Goal: Task Accomplishment & Management: Complete application form

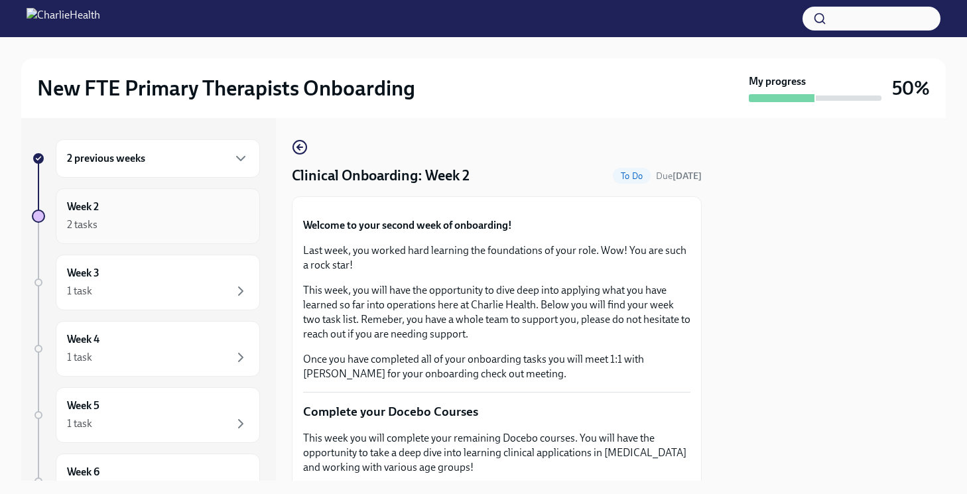
click at [211, 202] on div "Week 2 2 tasks" at bounding box center [158, 216] width 182 height 33
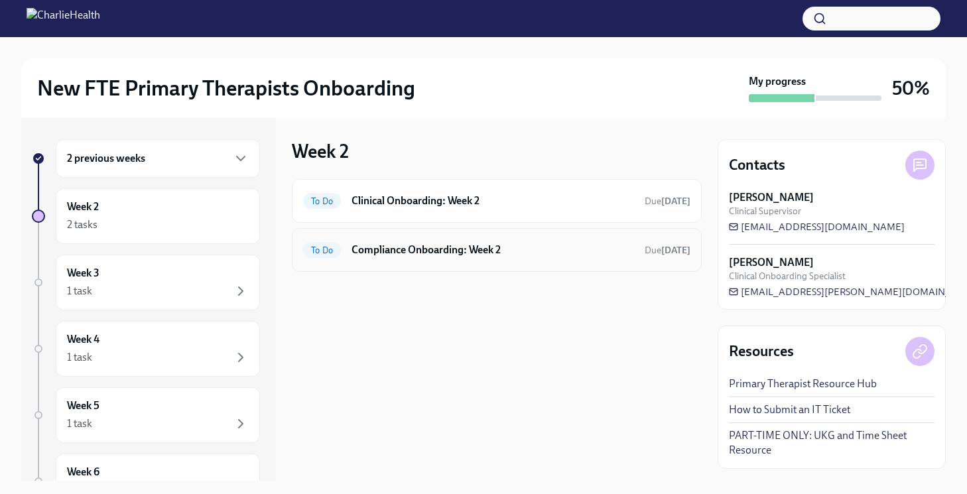
click at [445, 257] on h6 "Compliance Onboarding: Week 2" at bounding box center [492, 250] width 282 height 15
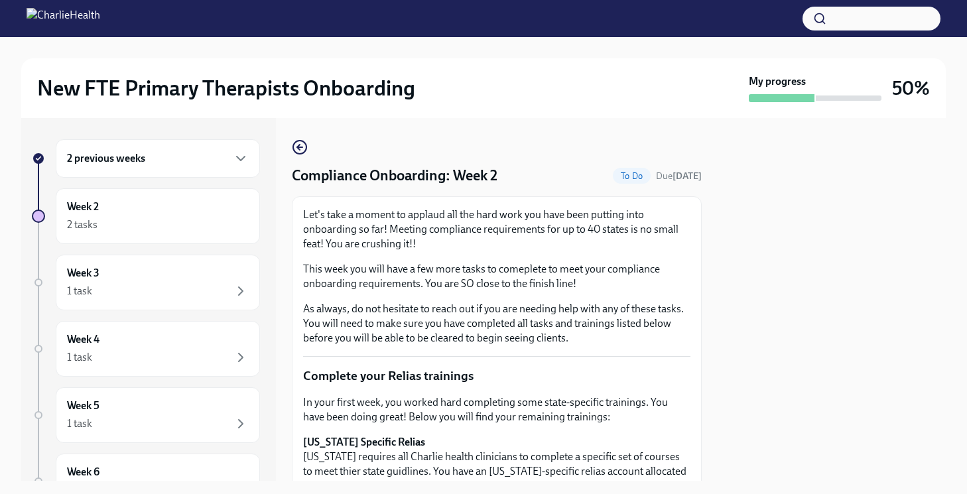
click at [827, 246] on div at bounding box center [831, 299] width 228 height 363
click at [831, 246] on div at bounding box center [831, 299] width 228 height 363
click at [814, 249] on div at bounding box center [831, 299] width 228 height 363
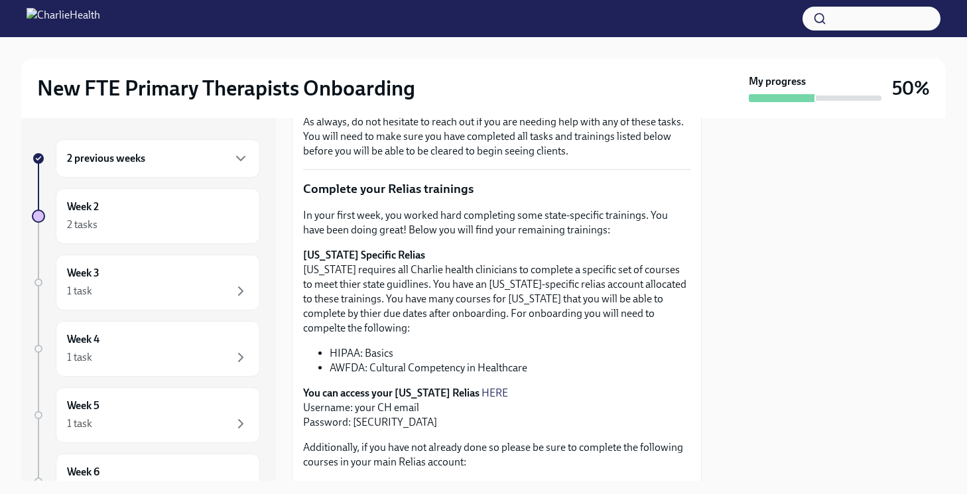
scroll to position [206, 0]
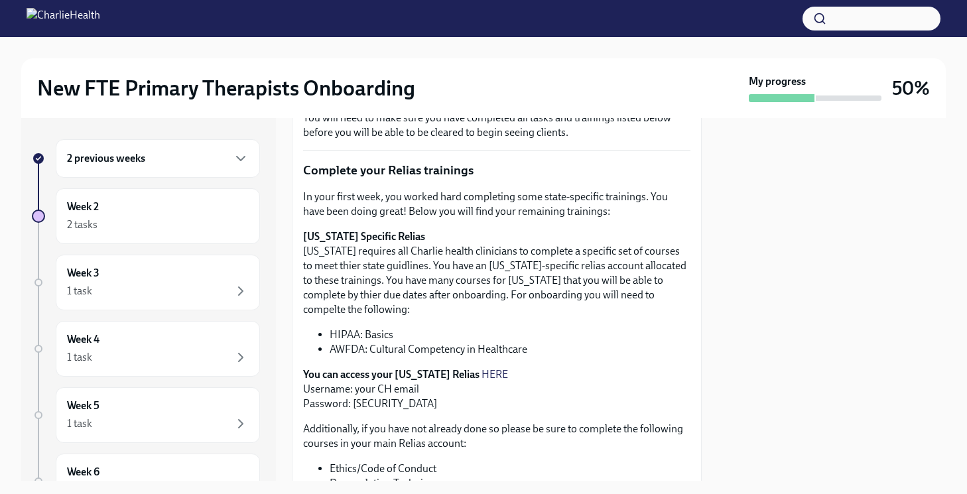
click at [481, 376] on link "HERE" at bounding box center [494, 374] width 27 height 13
click at [481, 377] on link "HERE" at bounding box center [494, 374] width 27 height 13
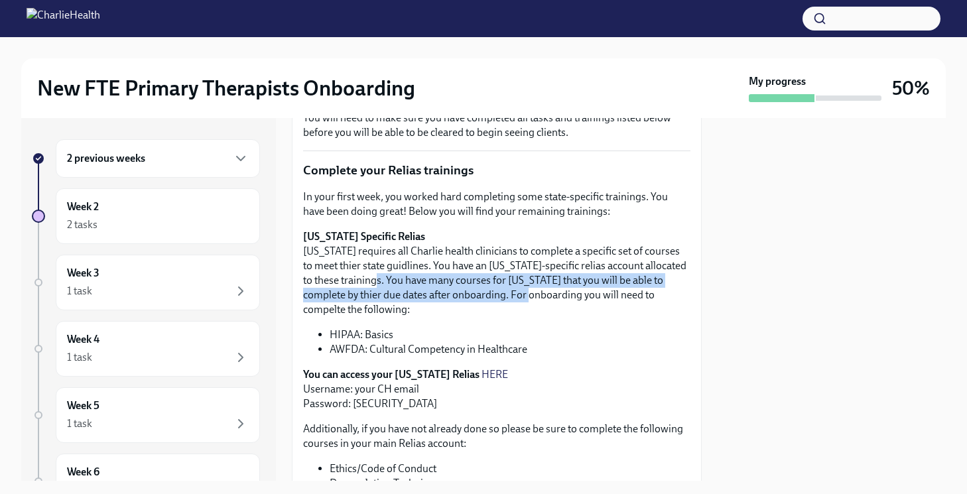
drag, startPoint x: 390, startPoint y: 282, endPoint x: 531, endPoint y: 290, distance: 141.5
click at [531, 290] on p "[US_STATE] Specific Relias [US_STATE] requires all Charlie health clinicians to…" at bounding box center [496, 273] width 387 height 88
click at [481, 291] on p "[US_STATE] Specific Relias [US_STATE] requires all Charlie health clinicians to…" at bounding box center [496, 273] width 387 height 88
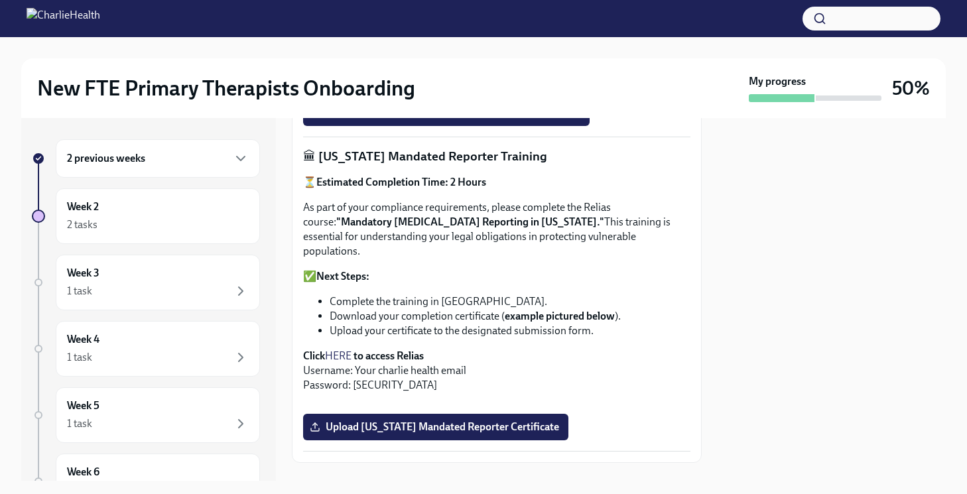
scroll to position [712, 0]
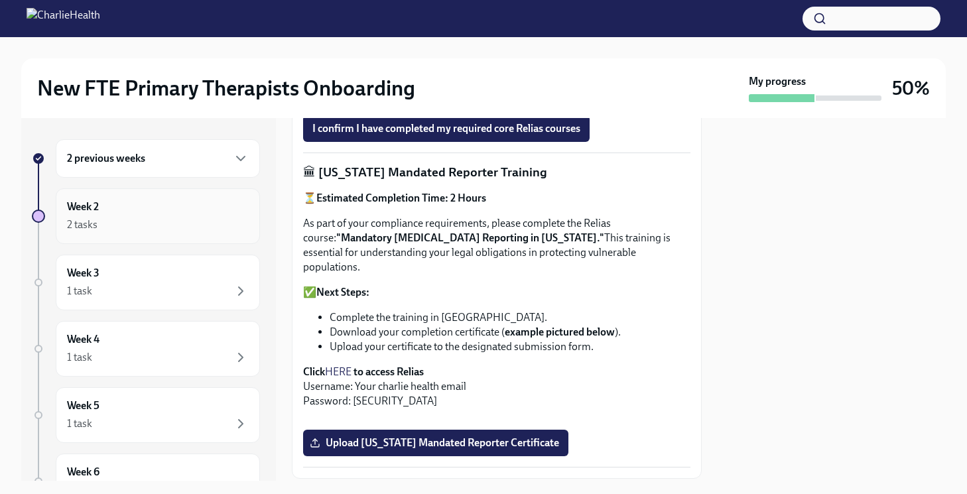
click at [163, 213] on div "Week 2 2 tasks" at bounding box center [158, 216] width 182 height 33
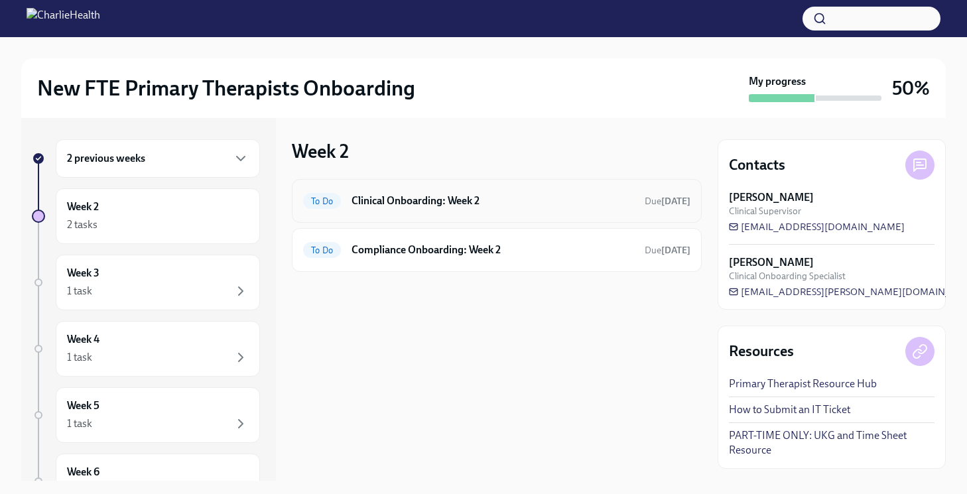
click at [462, 211] on div "To Do Clinical Onboarding: Week 2 Due [DATE]" at bounding box center [496, 200] width 387 height 21
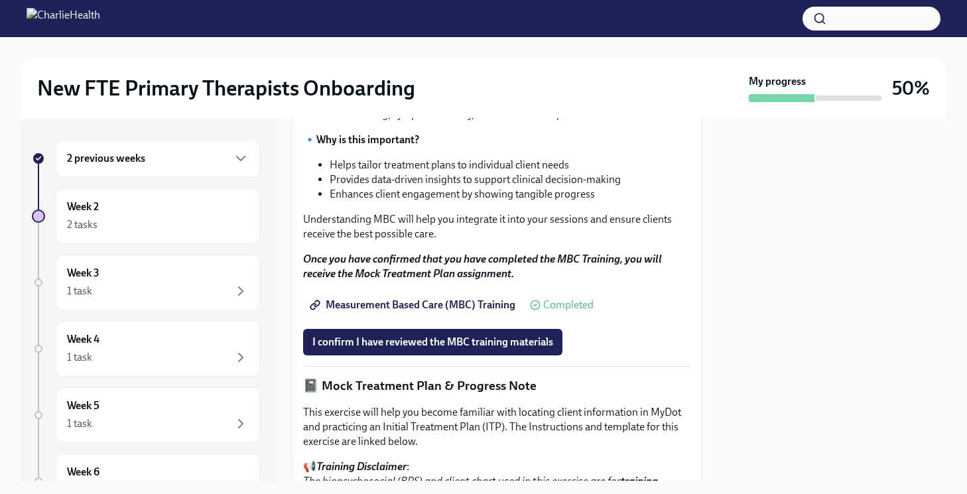
scroll to position [800, 0]
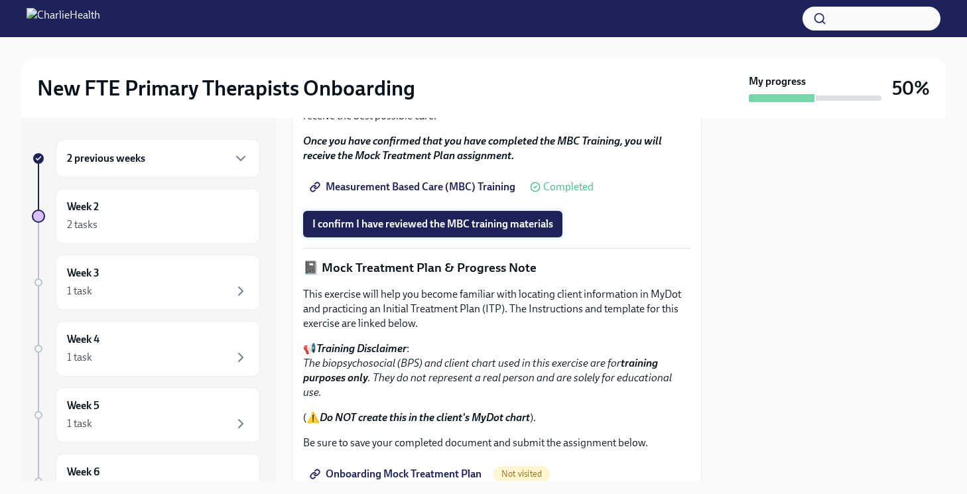
click at [430, 231] on span "I confirm I have reviewed the MBC training materials" at bounding box center [432, 223] width 241 height 13
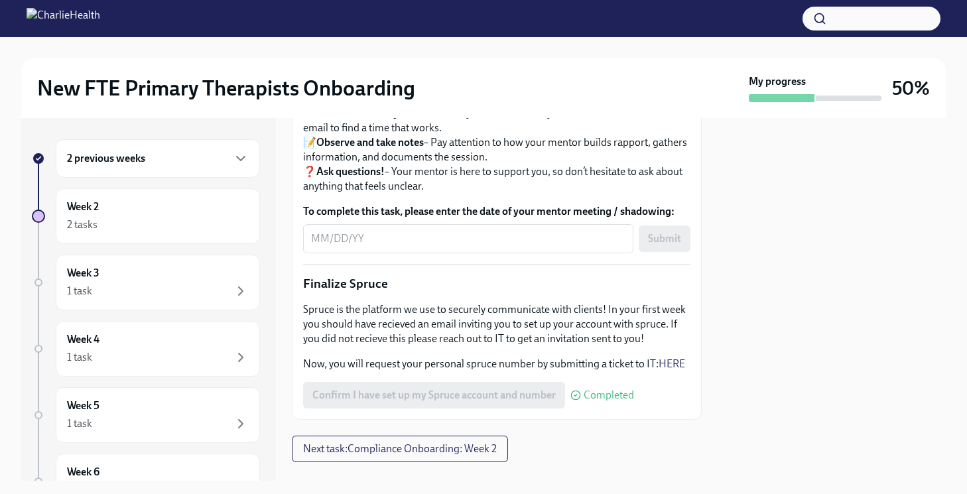
scroll to position [1427, 0]
click at [360, 255] on div "x ​" at bounding box center [468, 239] width 330 height 29
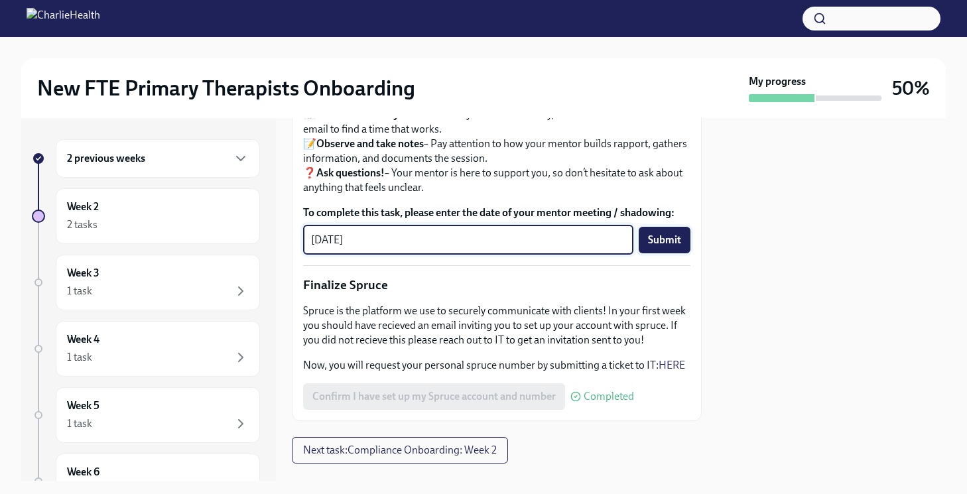
type textarea "[DATE]"
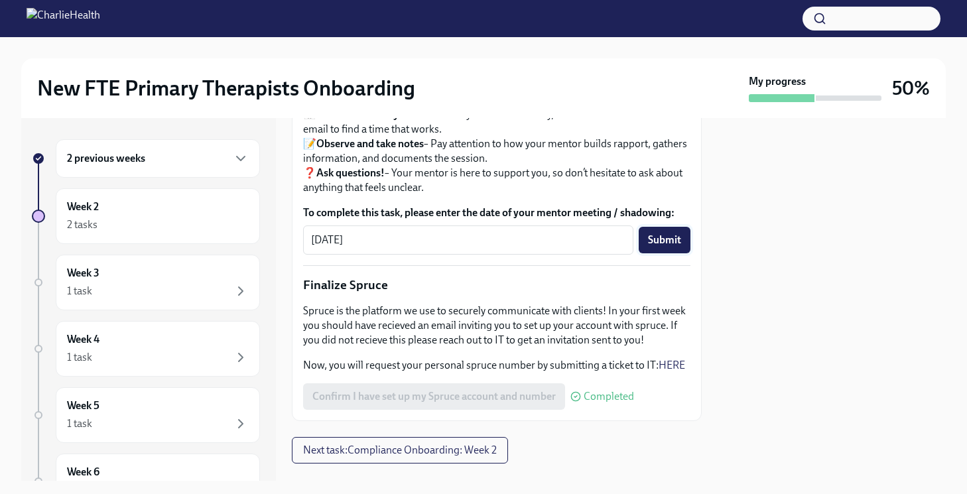
click at [675, 253] on button "Submit" at bounding box center [664, 240] width 52 height 27
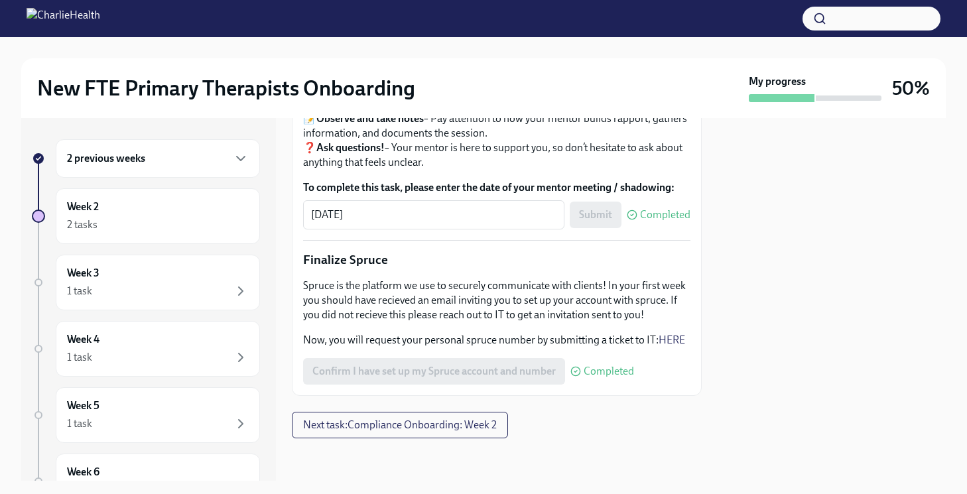
scroll to position [1648, 0]
click at [399, 428] on span "Next task : Compliance Onboarding: Week 2" at bounding box center [400, 424] width 194 height 13
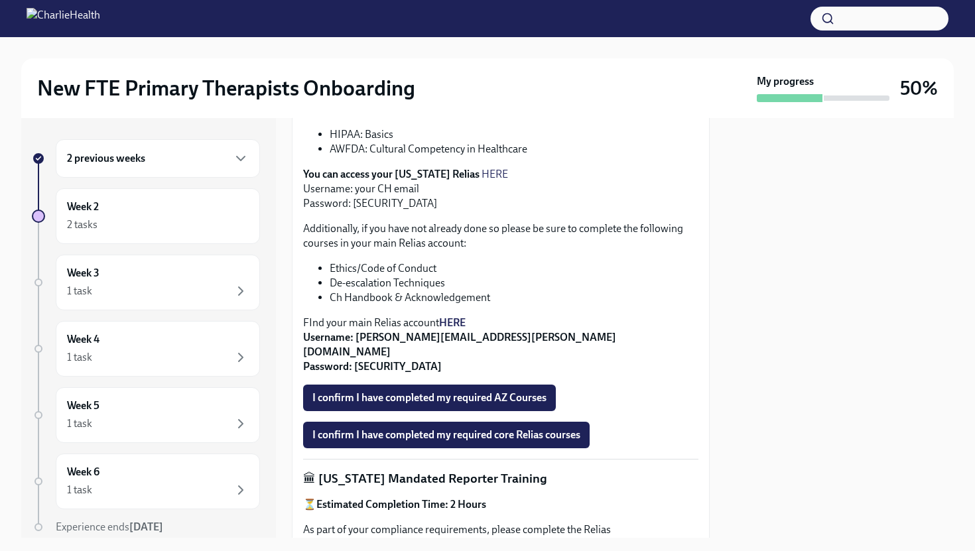
scroll to position [320, 0]
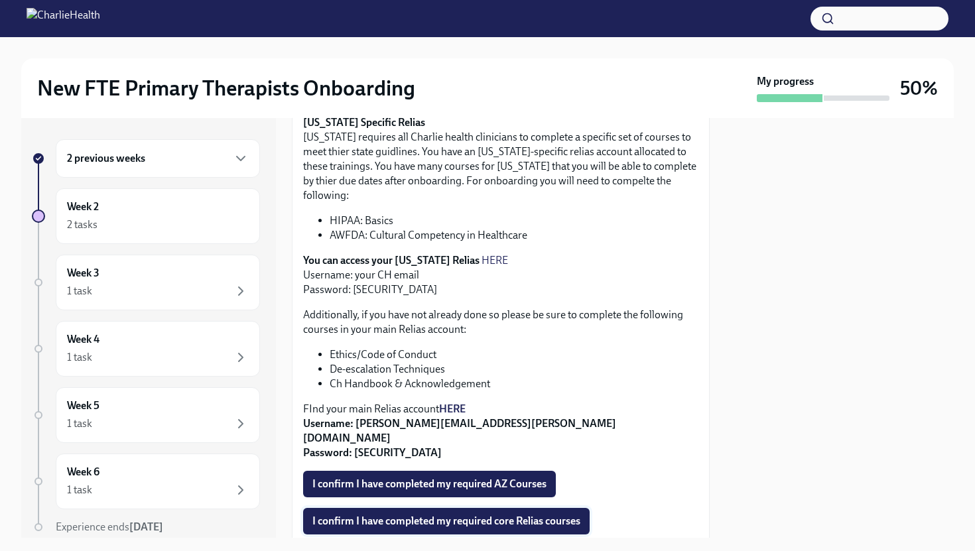
click at [400, 493] on button "I confirm I have completed my required core Relias courses" at bounding box center [446, 521] width 286 height 27
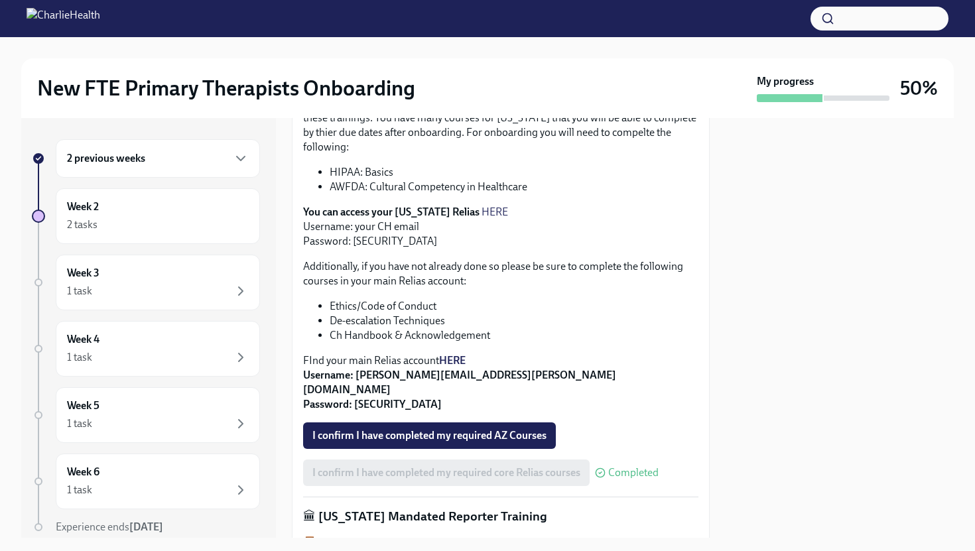
scroll to position [349, 0]
